Goal: Check status: Check status

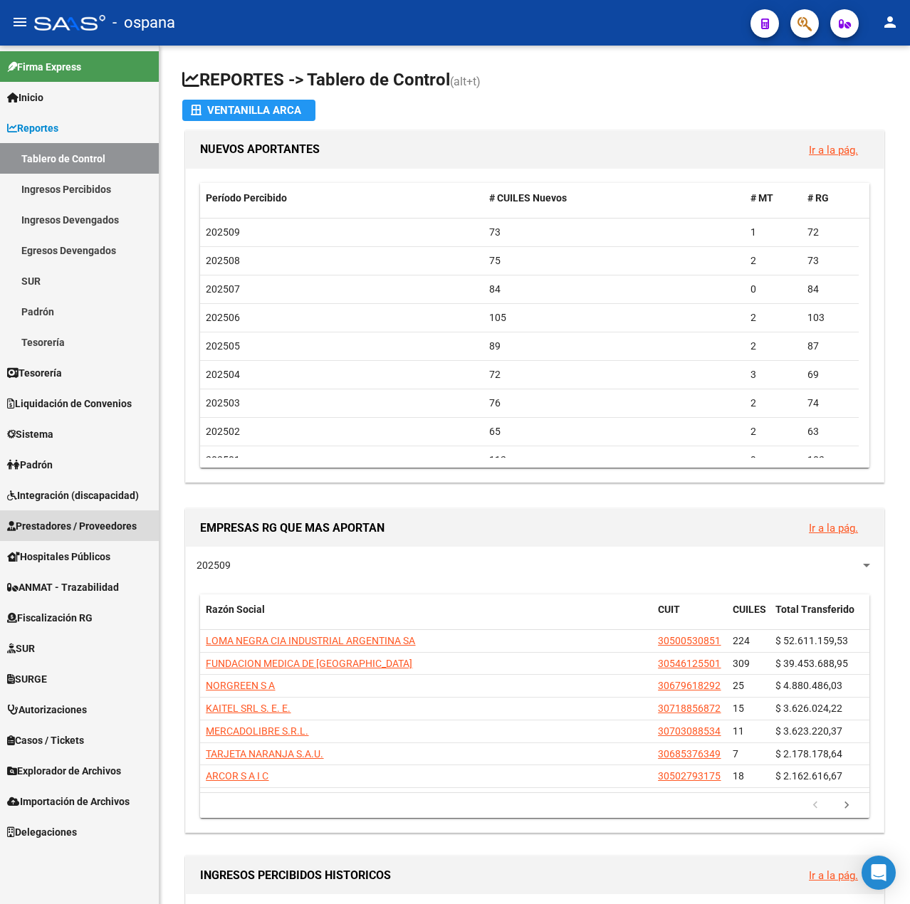
click at [70, 528] on span "Prestadores / Proveedores" at bounding box center [72, 526] width 130 height 16
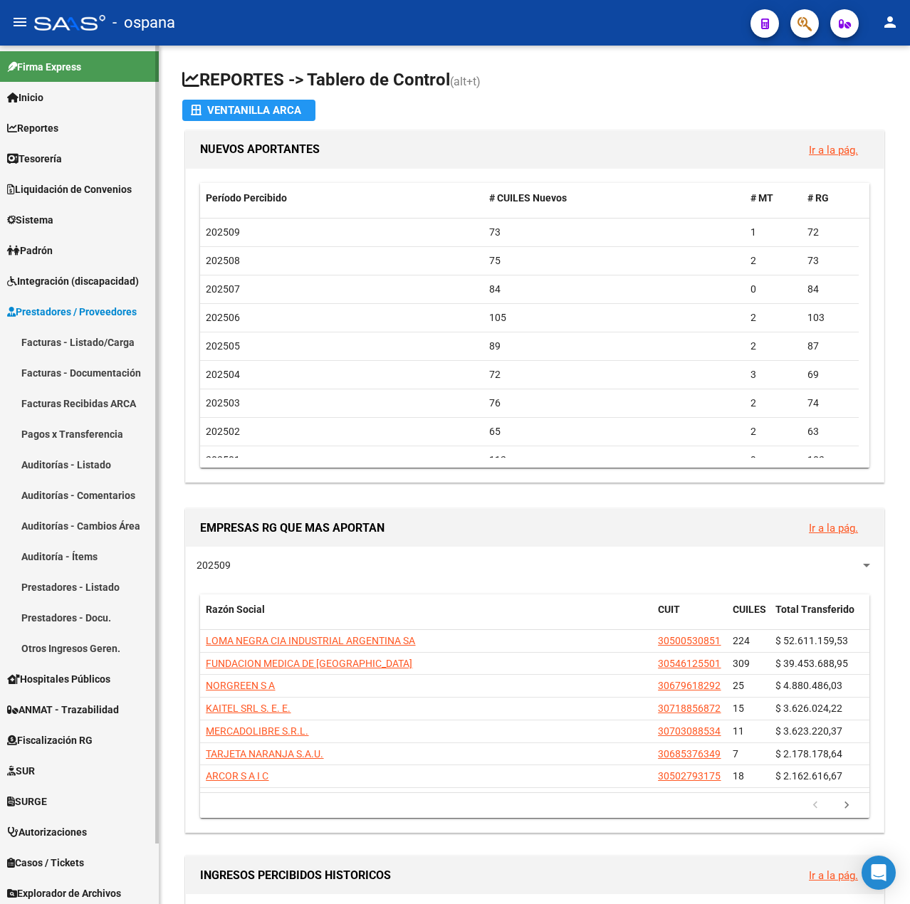
click at [70, 429] on link "Pagos x Transferencia" at bounding box center [79, 434] width 159 height 31
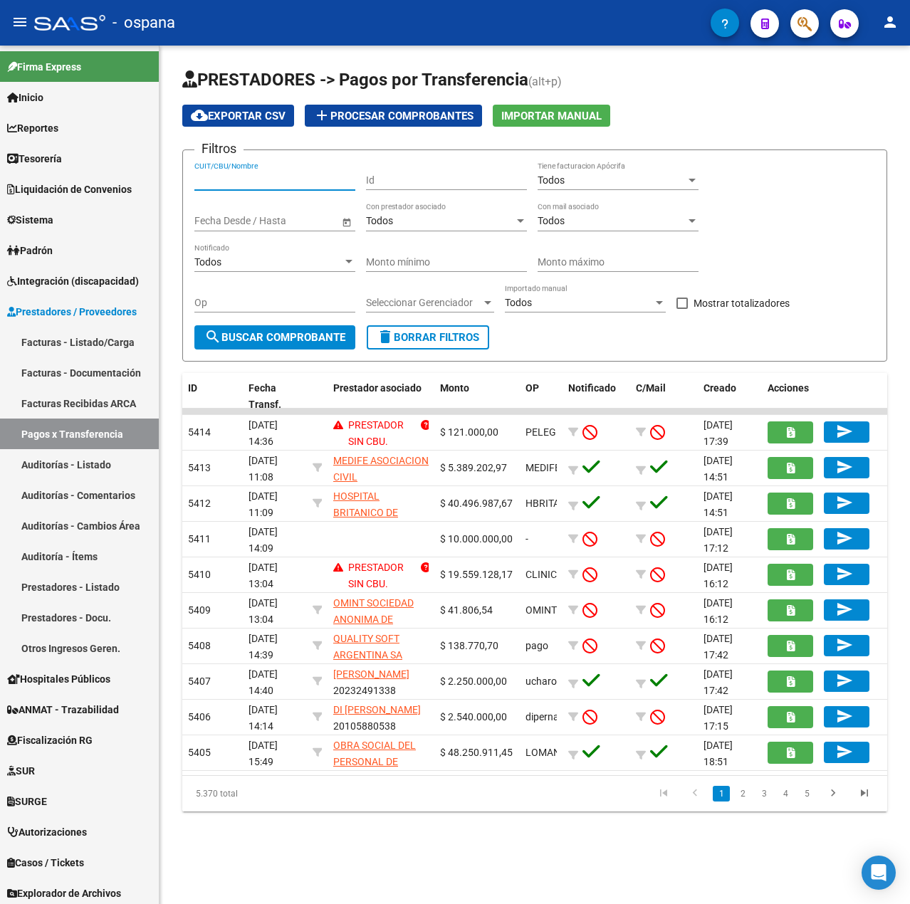
click at [254, 180] on input "CUIT/CBU/Nombre" at bounding box center [274, 180] width 161 height 12
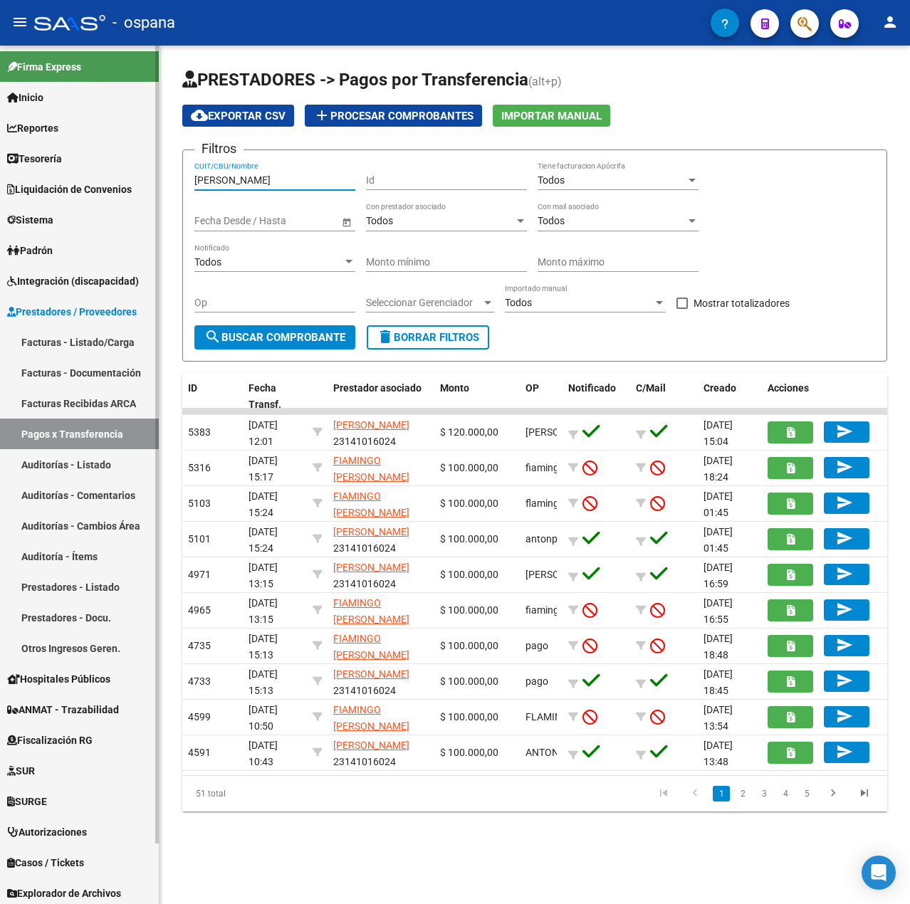
drag, startPoint x: 246, startPoint y: 183, endPoint x: 117, endPoint y: 194, distance: 130.0
click at [117, 194] on mat-sidenav-container "Firma Express Inicio Calendario SSS Instructivos Contacto OS Reportes Tablero d…" at bounding box center [455, 475] width 910 height 859
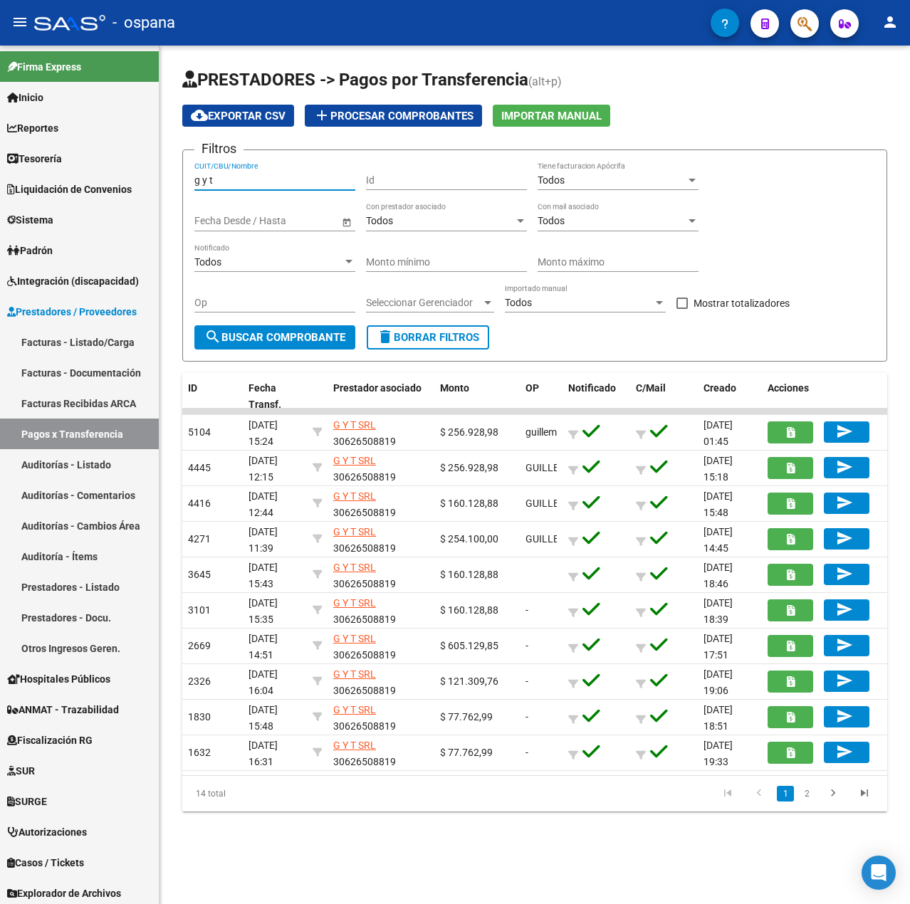
type input "g y t"
click at [238, 325] on button "search Buscar Comprobante" at bounding box center [274, 337] width 161 height 24
drag, startPoint x: 271, startPoint y: 186, endPoint x: 151, endPoint y: 190, distance: 119.7
click at [151, 190] on mat-sidenav-container "Firma Express Inicio Calendario SSS Instructivos Contacto OS Reportes Tablero d…" at bounding box center [455, 475] width 910 height 859
click at [426, 338] on span "delete Borrar Filtros" at bounding box center [428, 337] width 103 height 13
